Goal: Information Seeking & Learning: Check status

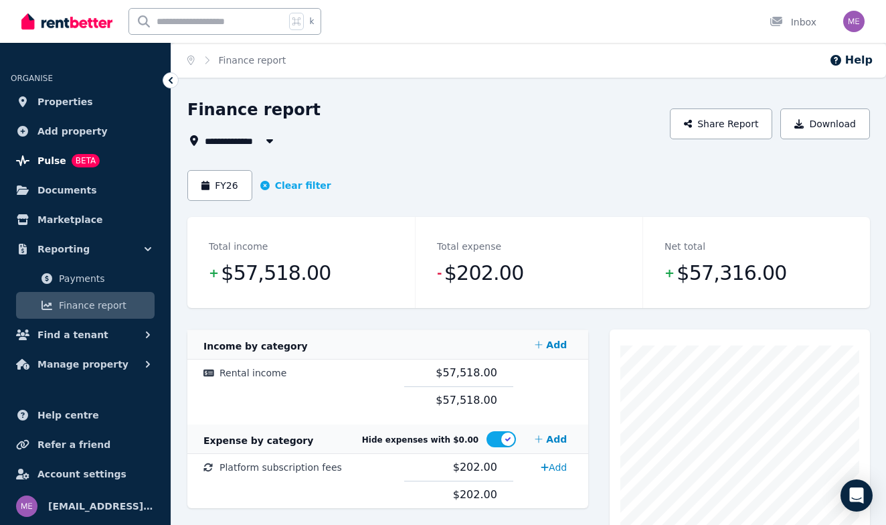
click at [54, 159] on span "Pulse" at bounding box center [51, 161] width 29 height 16
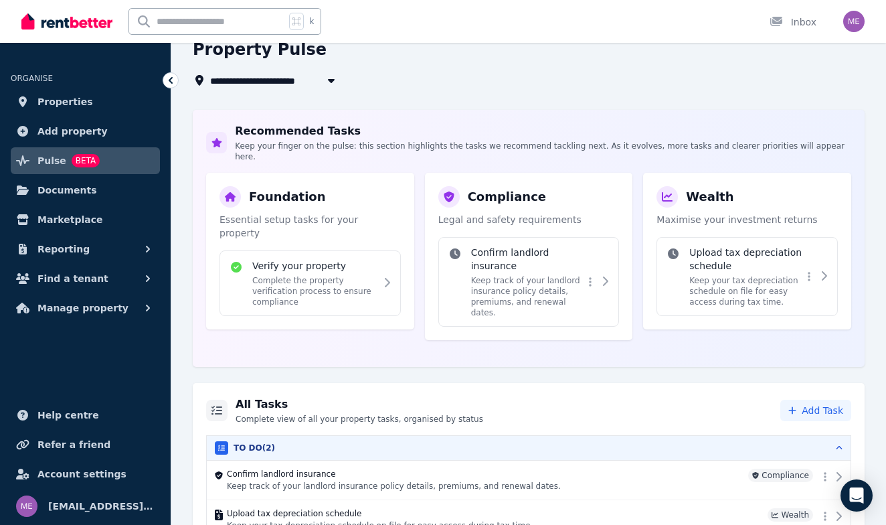
scroll to position [143, 0]
click at [341, 274] on p "Complete the property verification process to ensure compliance" at bounding box center [314, 290] width 124 height 32
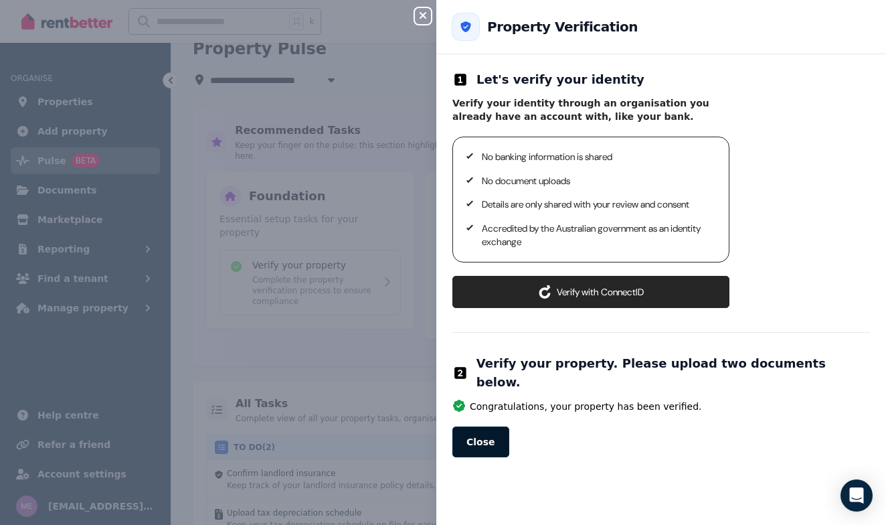
click at [483, 426] on button "Close" at bounding box center [480, 441] width 57 height 31
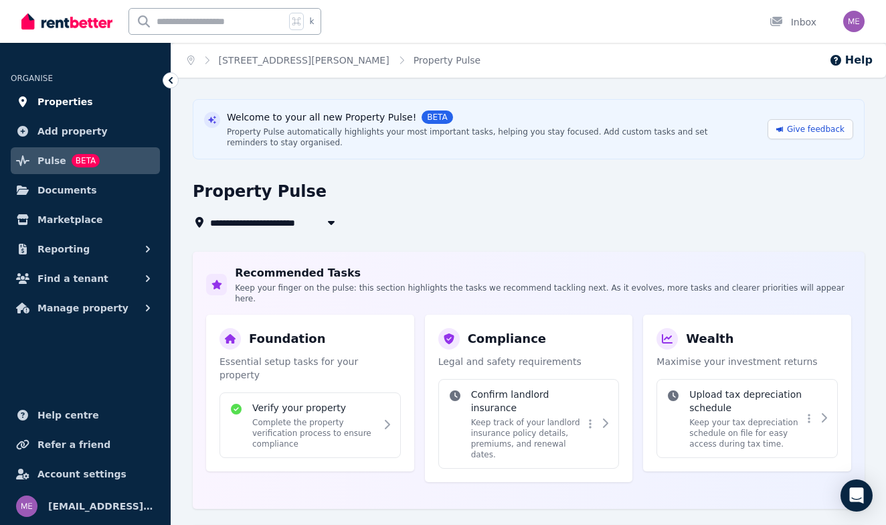
scroll to position [0, 0]
click at [78, 104] on span "Properties" at bounding box center [65, 102] width 56 height 16
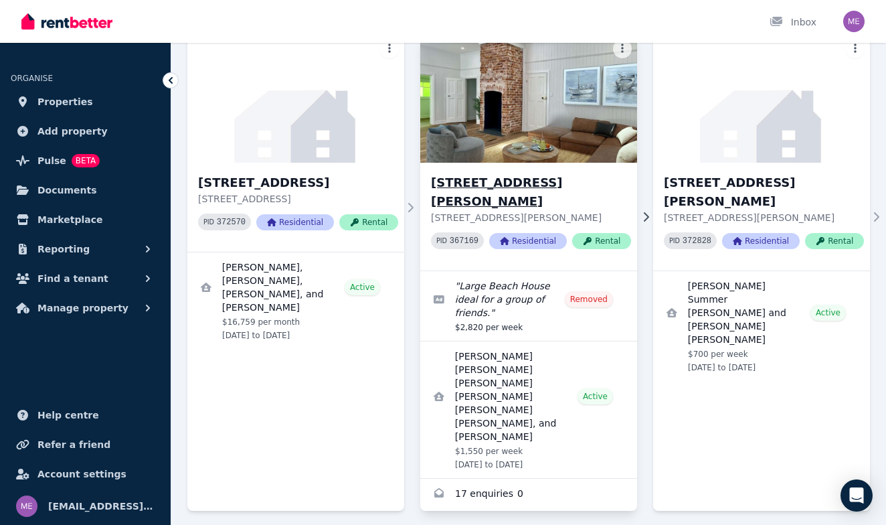
scroll to position [123, 0]
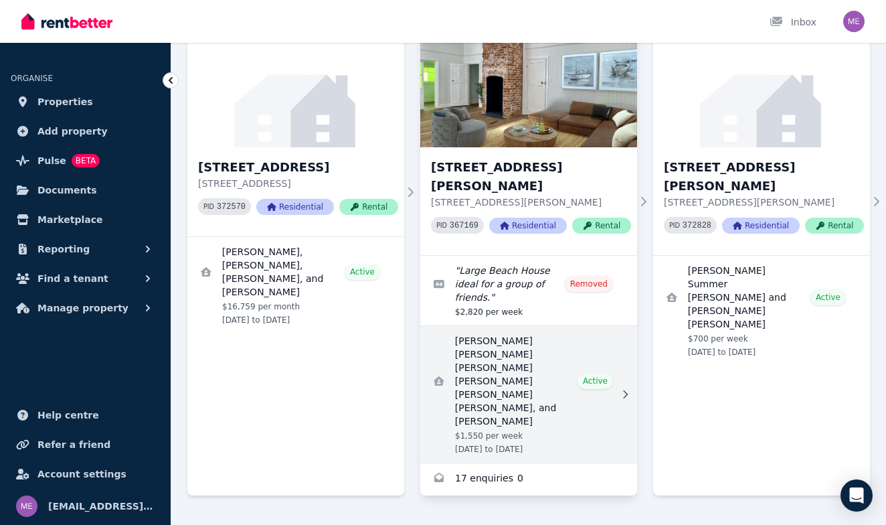
click at [498, 331] on link "View details for Federico Eugenio Rodolfo Piva Rodriguez, Tania Prieto, Enzo Gi…" at bounding box center [528, 394] width 217 height 137
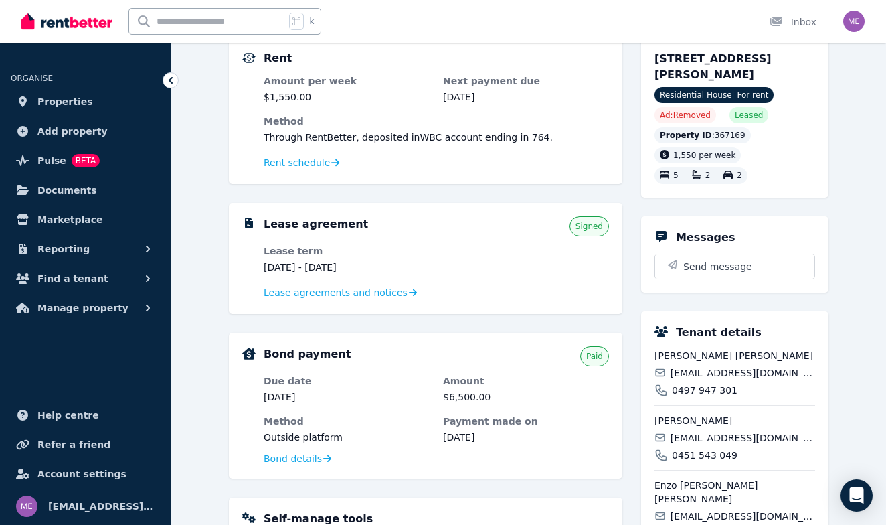
scroll to position [131, 0]
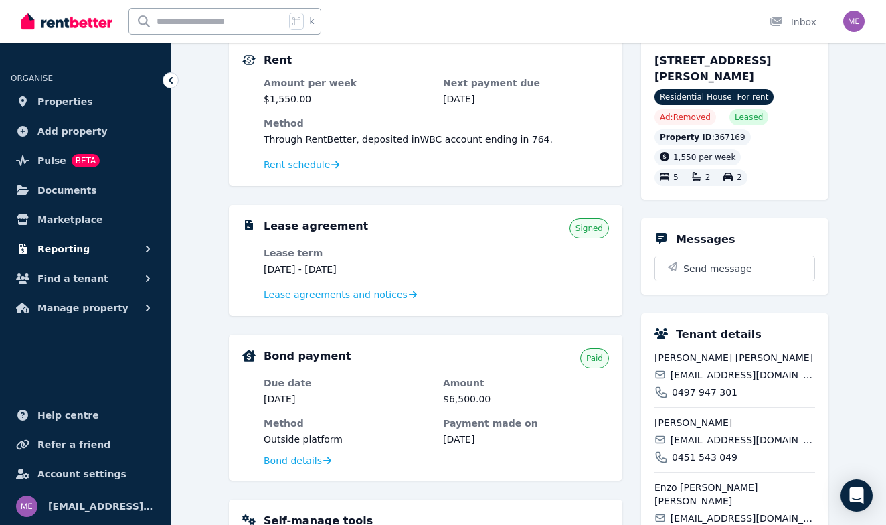
click at [66, 252] on span "Reporting" at bounding box center [63, 249] width 52 height 16
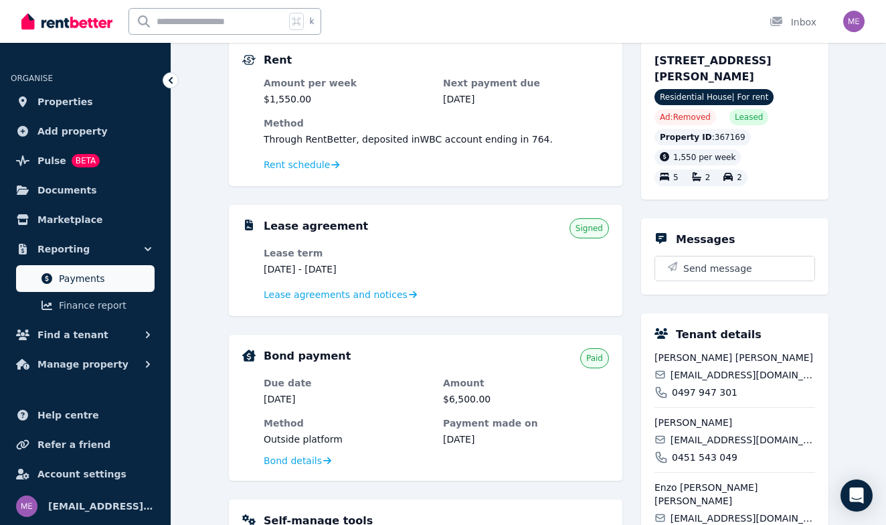
click at [67, 278] on span "Payments" at bounding box center [104, 278] width 90 height 16
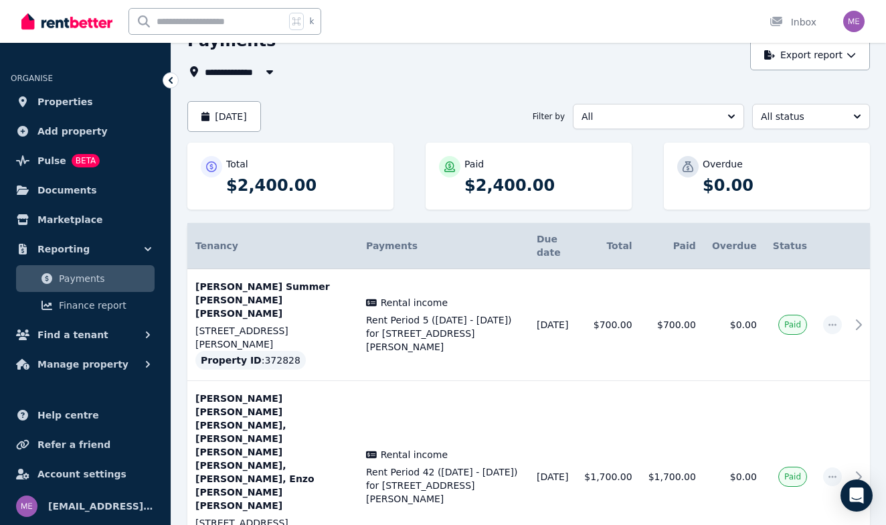
scroll to position [68, 0]
click at [52, 98] on span "Properties" at bounding box center [65, 102] width 56 height 16
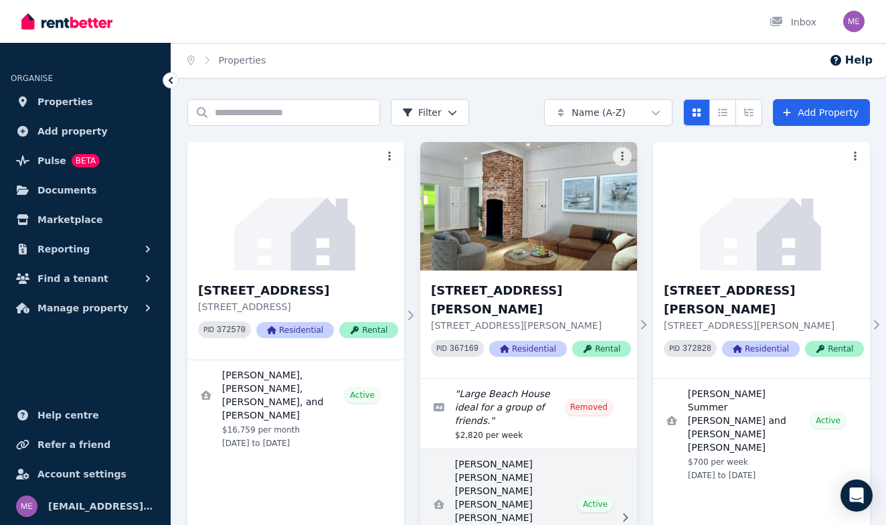
click at [493, 449] on link "View details for Federico Eugenio Rodolfo Piva Rodriguez, Tania Prieto, Enzo Gi…" at bounding box center [528, 517] width 217 height 137
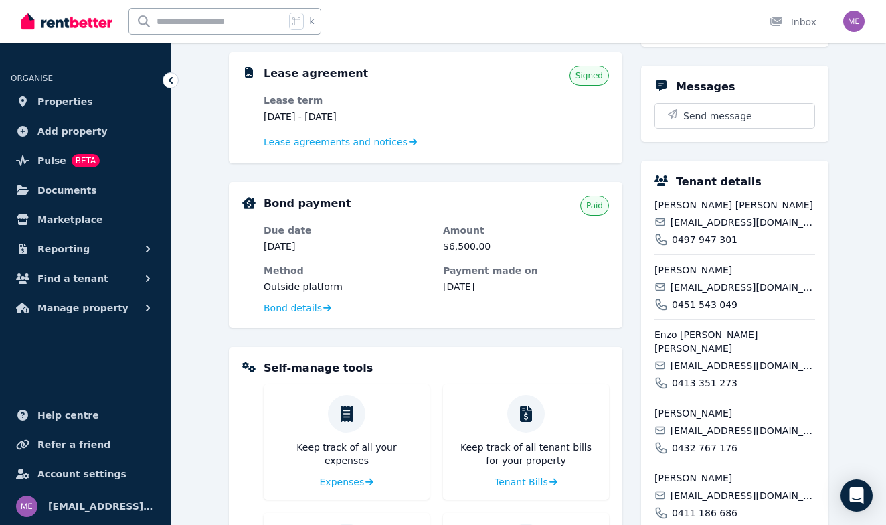
scroll to position [286, 0]
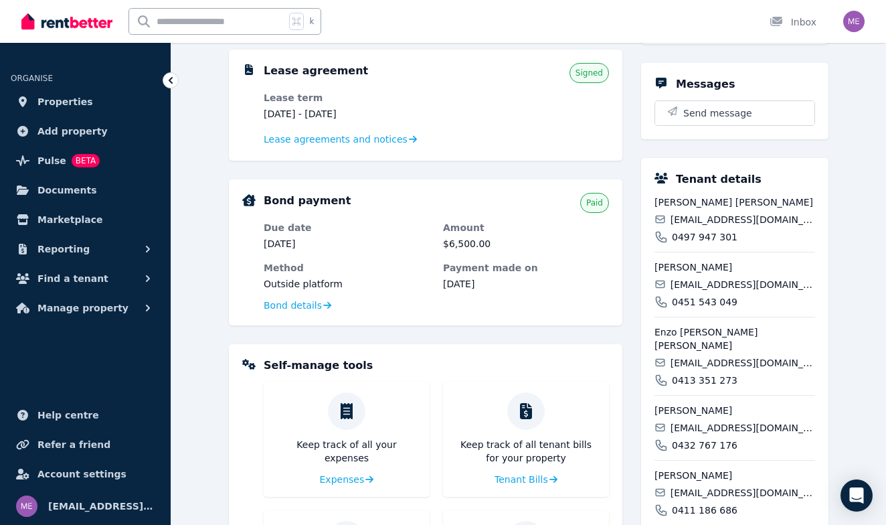
click at [553, 109] on dl "Lease term [DATE] - [DATE] Lease agreements and notices" at bounding box center [436, 119] width 345 height 56
click at [392, 134] on span "Lease agreements and notices" at bounding box center [336, 139] width 144 height 13
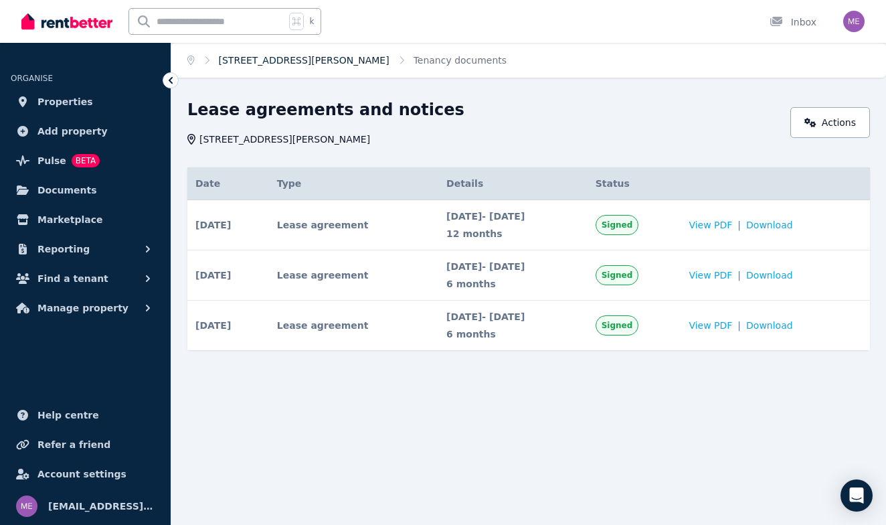
click at [280, 57] on link "[STREET_ADDRESS][PERSON_NAME]" at bounding box center [304, 60] width 171 height 11
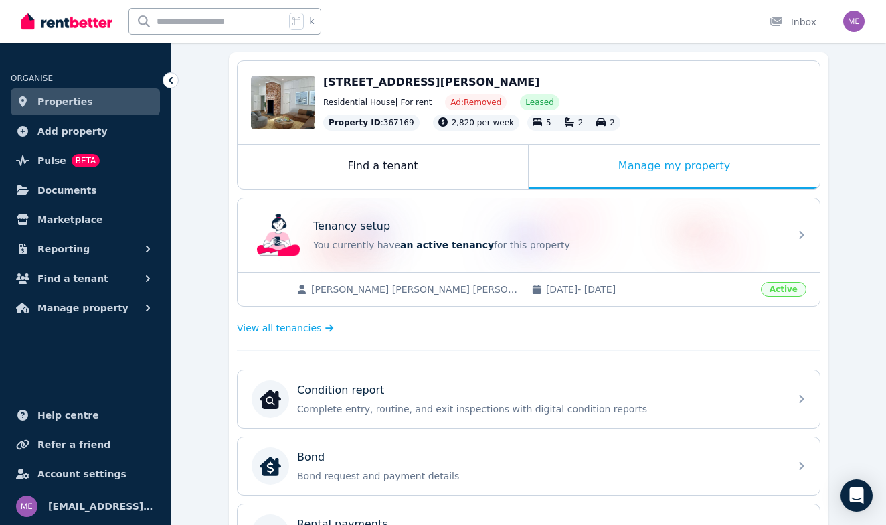
scroll to position [54, 0]
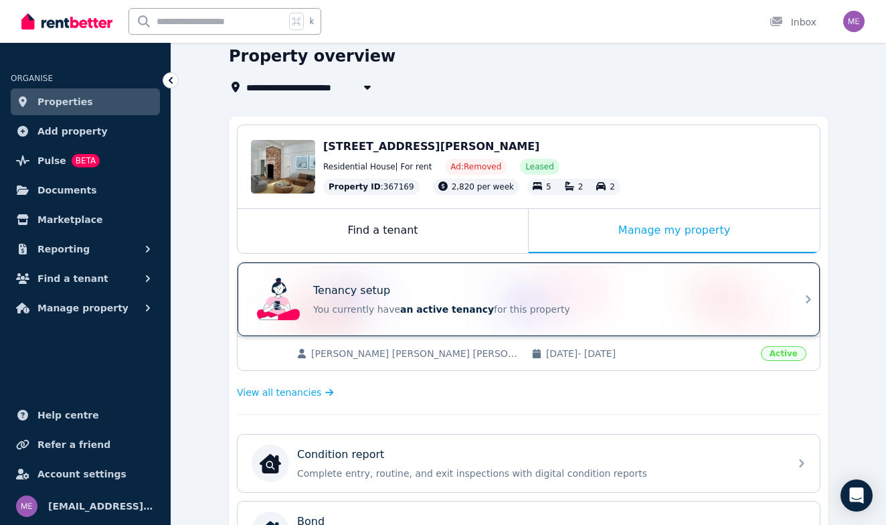
click at [418, 286] on div "Tenancy setup" at bounding box center [547, 290] width 468 height 16
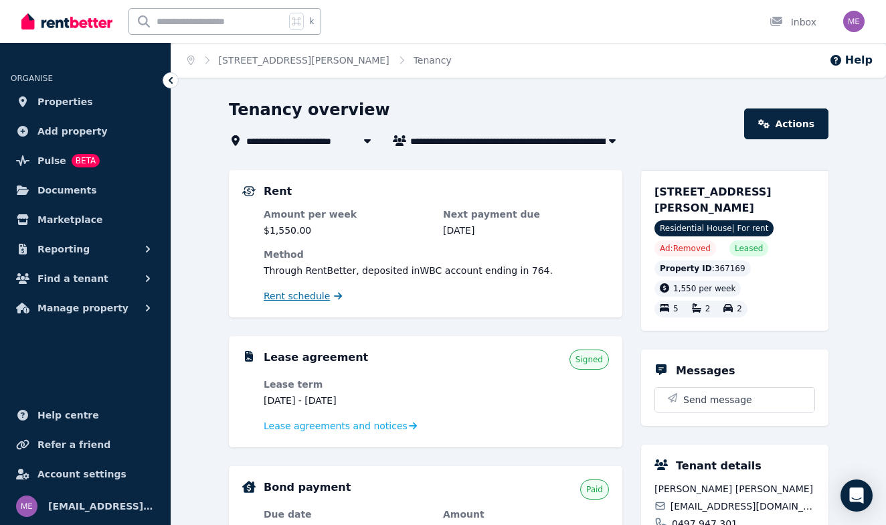
click at [305, 295] on span "Rent schedule" at bounding box center [297, 295] width 66 height 13
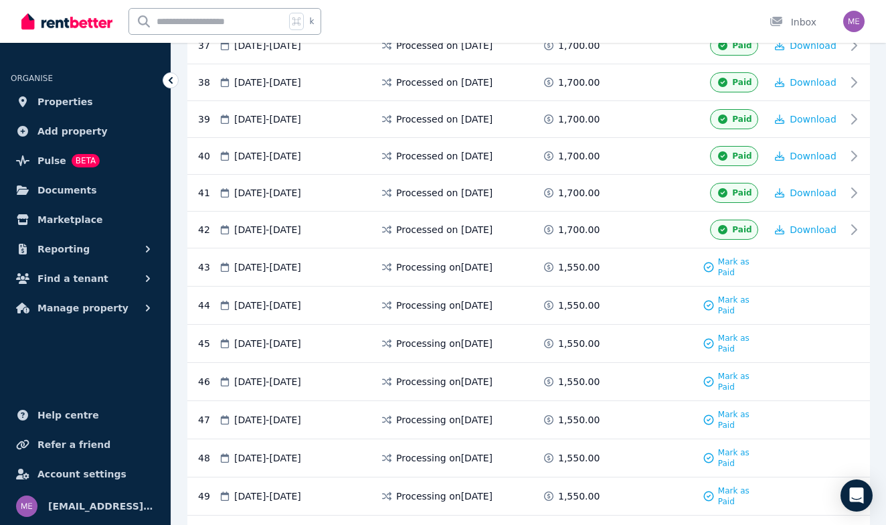
scroll to position [1725, 0]
